Goal: Task Accomplishment & Management: Use online tool/utility

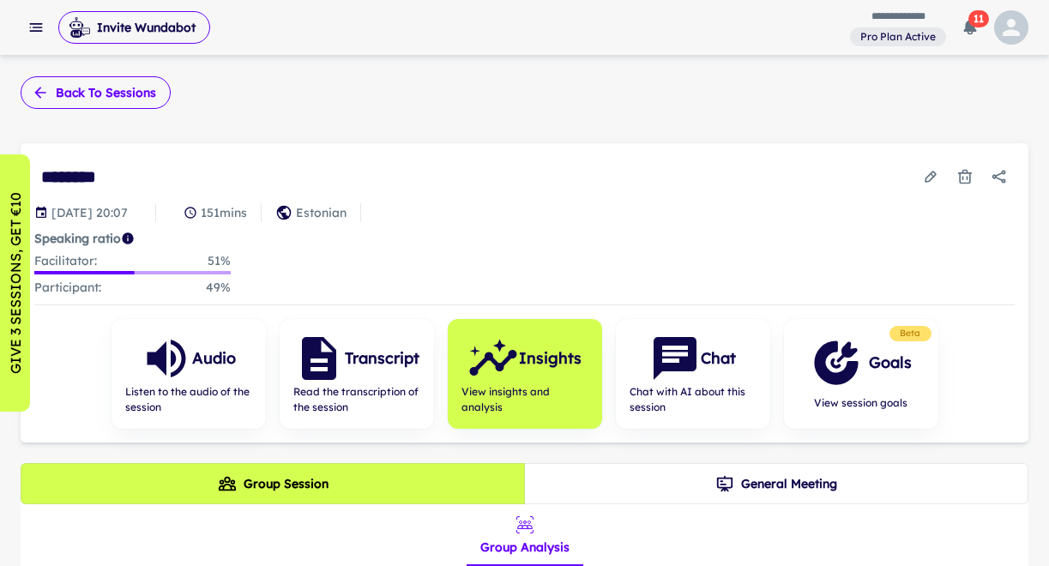
click at [97, 93] on button "Back to sessions" at bounding box center [96, 92] width 150 height 33
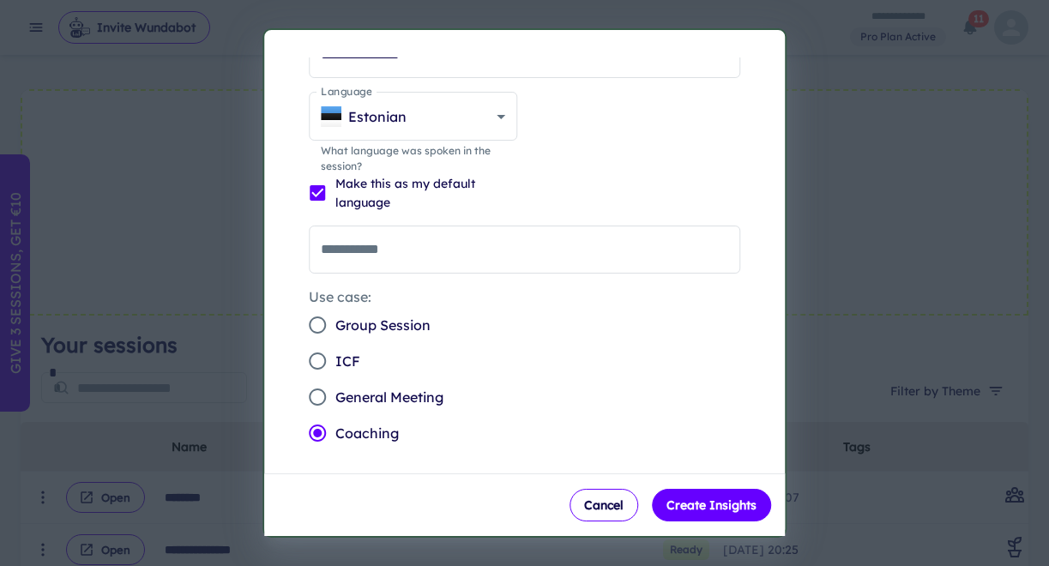
scroll to position [44, 0]
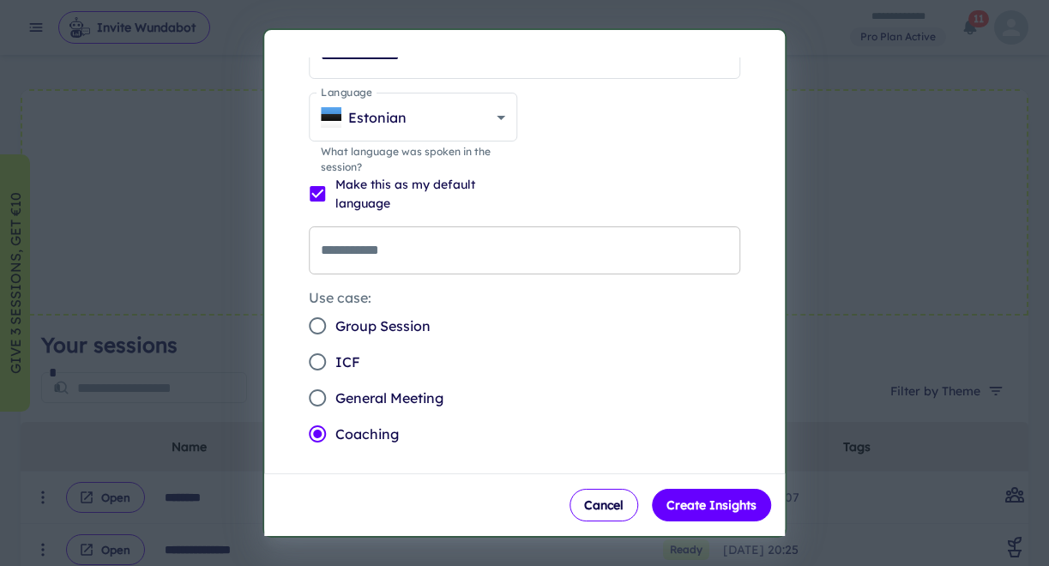
click at [420, 253] on input "**********" at bounding box center [525, 250] width 432 height 48
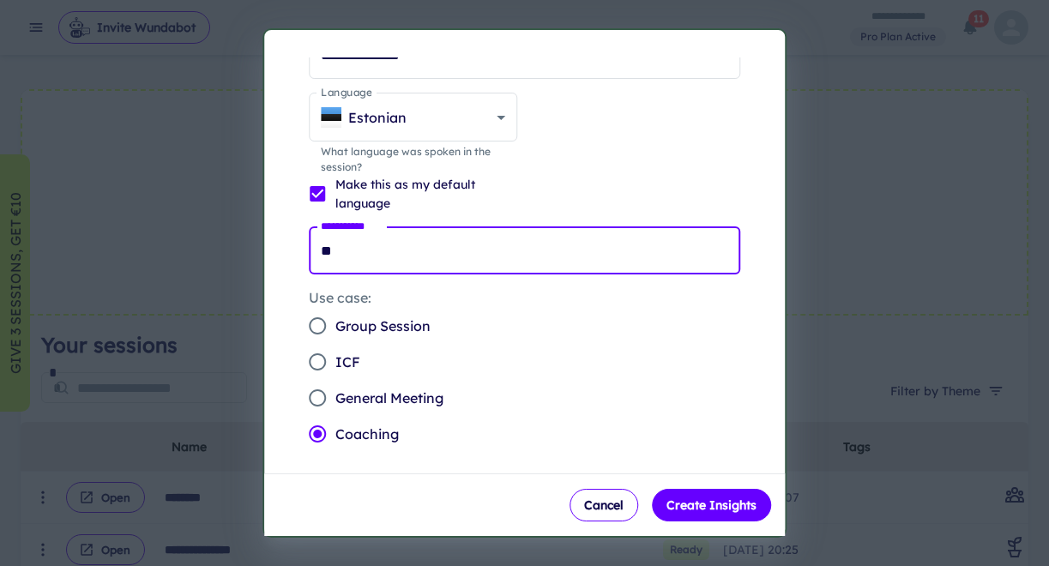
type input "**"
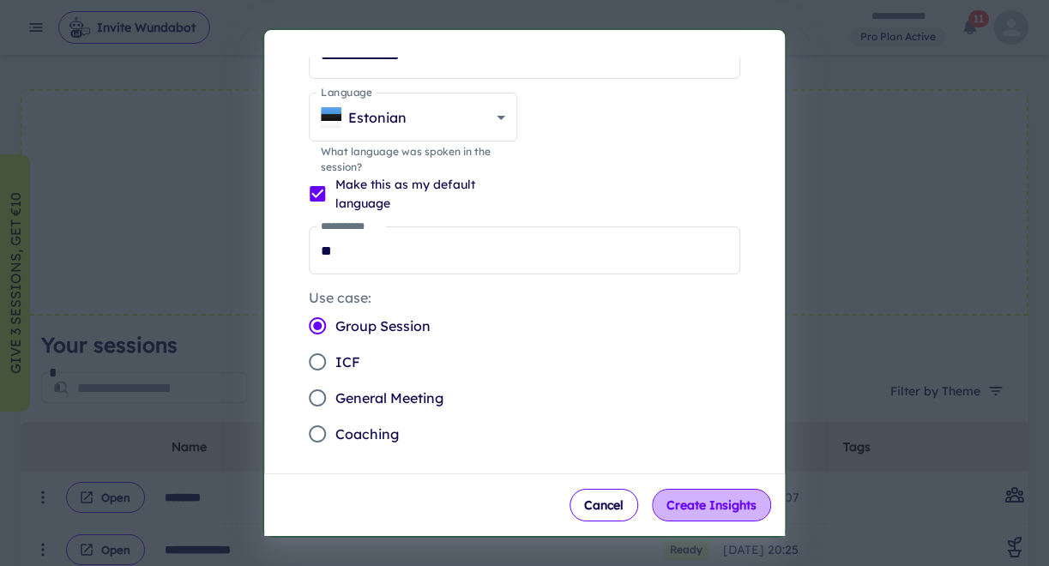
click at [725, 510] on button "Create Insights" at bounding box center [711, 505] width 119 height 33
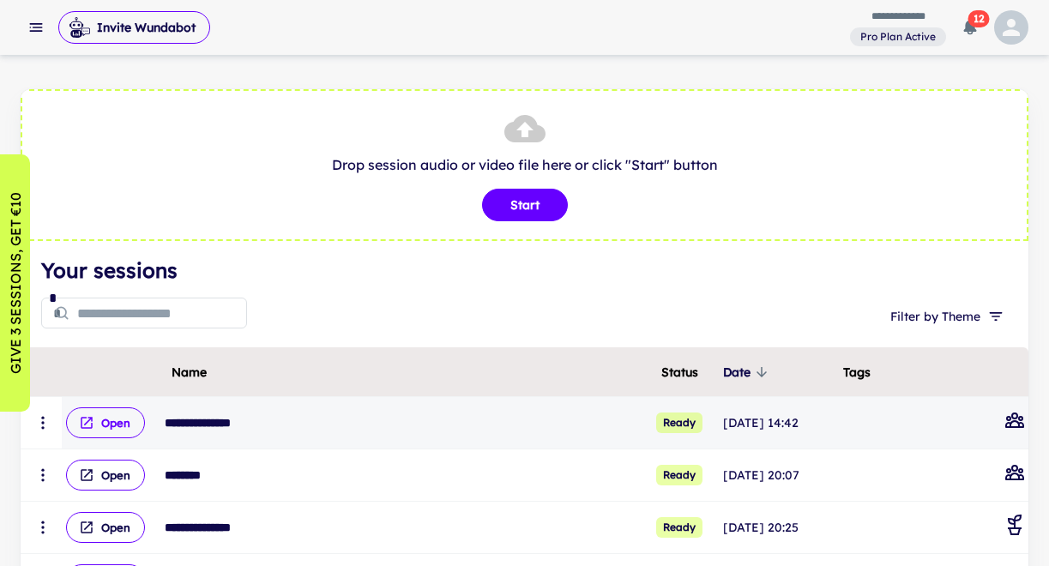
click at [108, 421] on button "Open" at bounding box center [105, 423] width 79 height 31
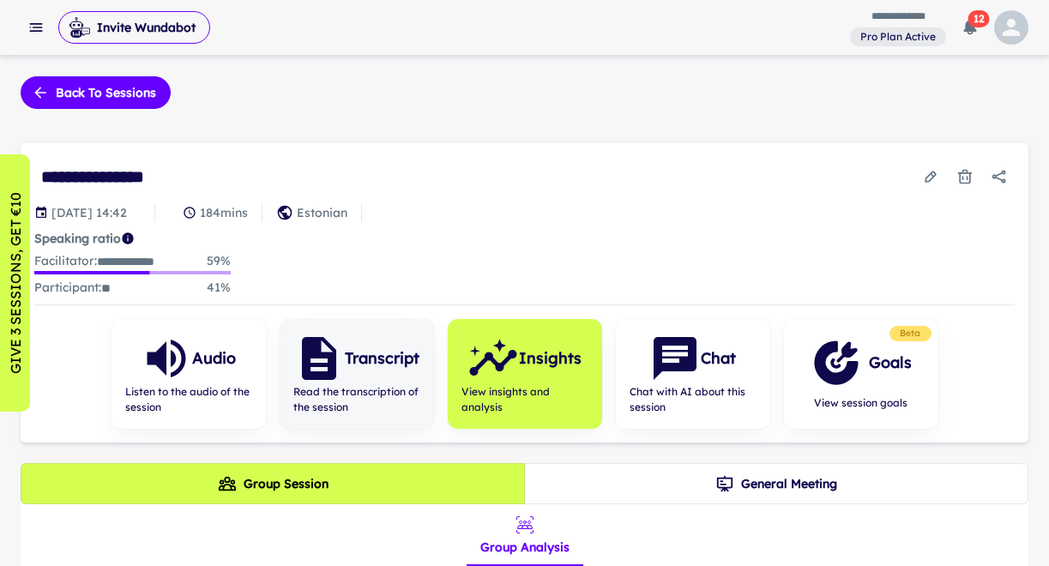
click at [351, 365] on h6 "Transcript" at bounding box center [382, 359] width 75 height 24
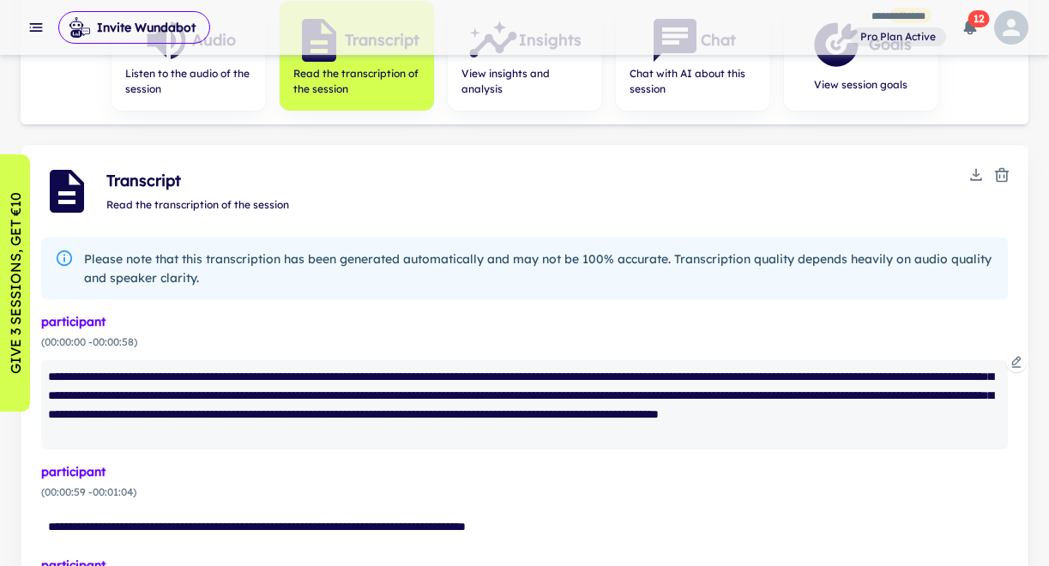
scroll to position [320, 0]
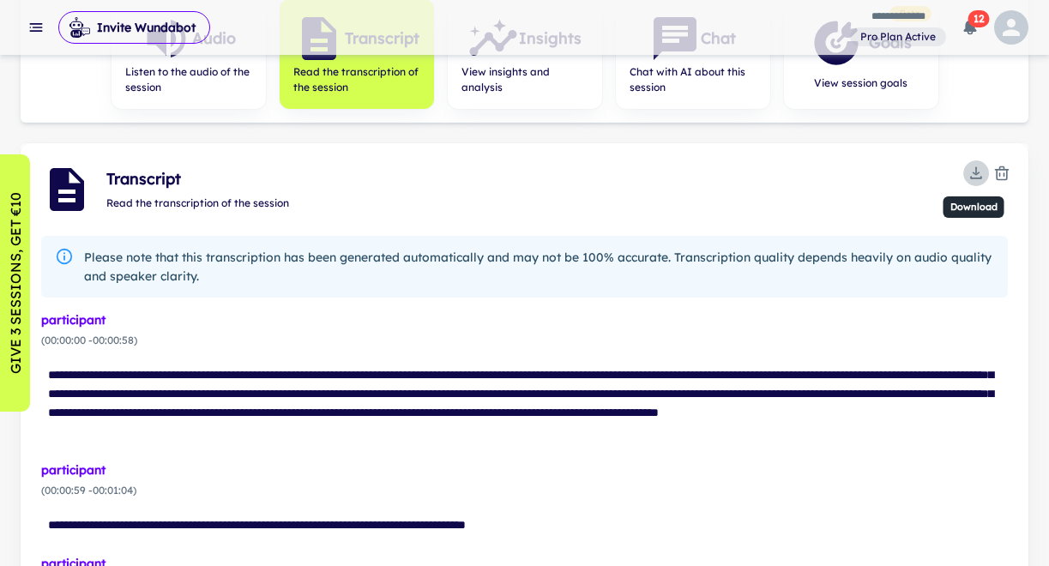
click at [977, 175] on icon "Download" at bounding box center [976, 173] width 17 height 17
click at [976, 167] on div at bounding box center [524, 283] width 1049 height 566
click at [975, 175] on icon "Download" at bounding box center [976, 173] width 17 height 17
click at [975, 175] on div at bounding box center [524, 283] width 1049 height 566
click at [763, 149] on div "Transcript Read the transcription of the session" at bounding box center [525, 179] width 1008 height 72
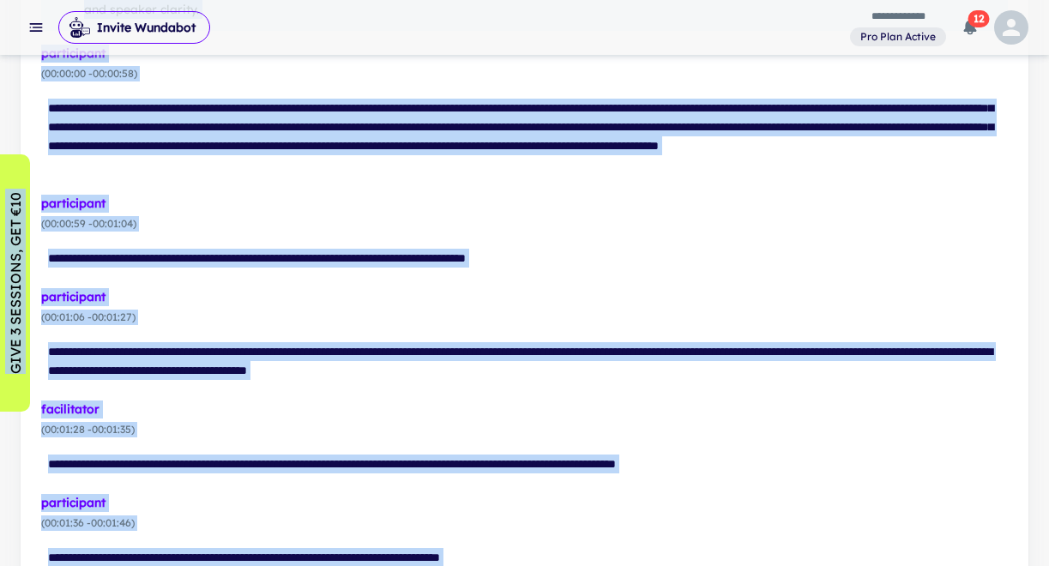
scroll to position [0, 0]
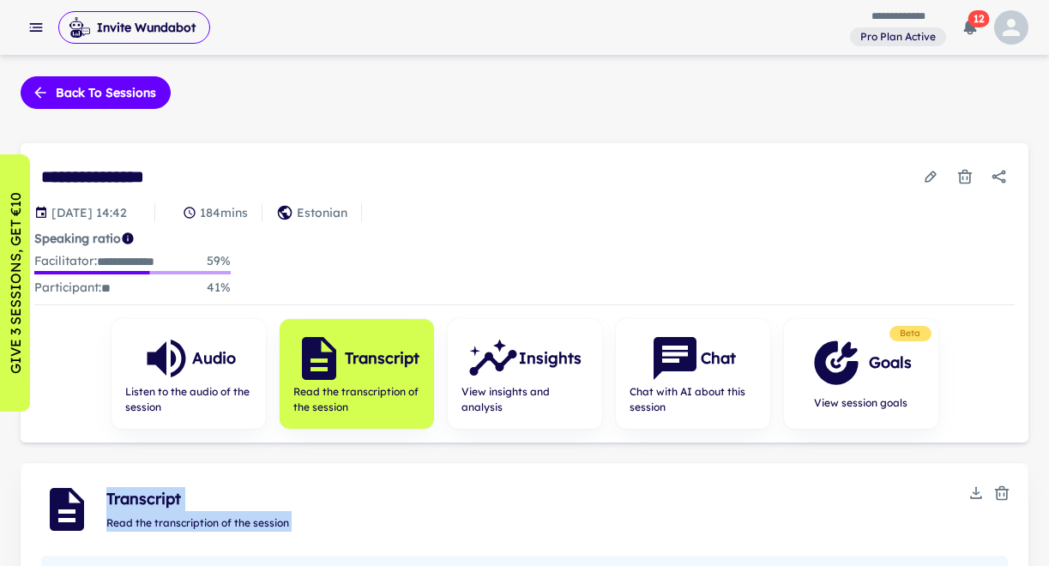
drag, startPoint x: 188, startPoint y: 365, endPoint x: 72, endPoint y: 493, distance: 172.5
copy div "**********"
